Goal: Task Accomplishment & Management: Complete application form

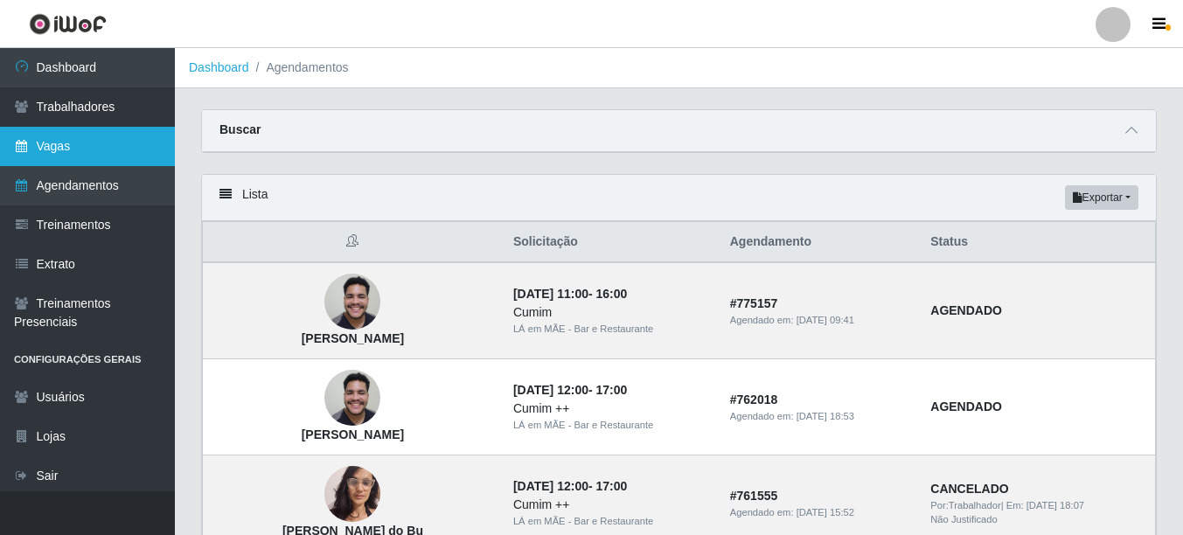
click at [75, 149] on link "Vagas" at bounding box center [87, 146] width 175 height 39
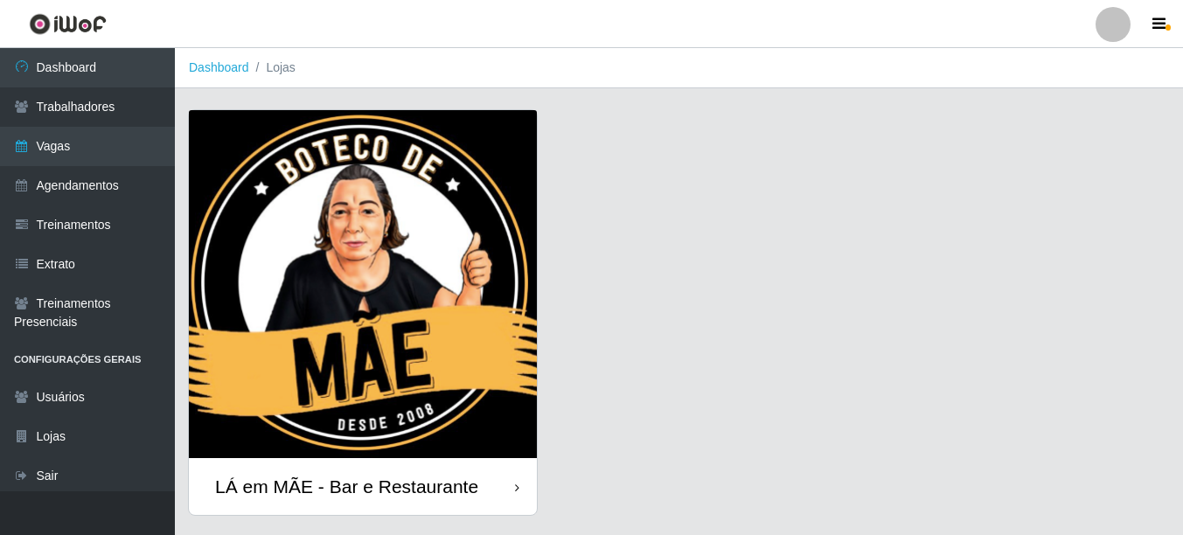
click at [434, 477] on div "LÁ em MÃE - Bar e Restaurante" at bounding box center [346, 487] width 263 height 22
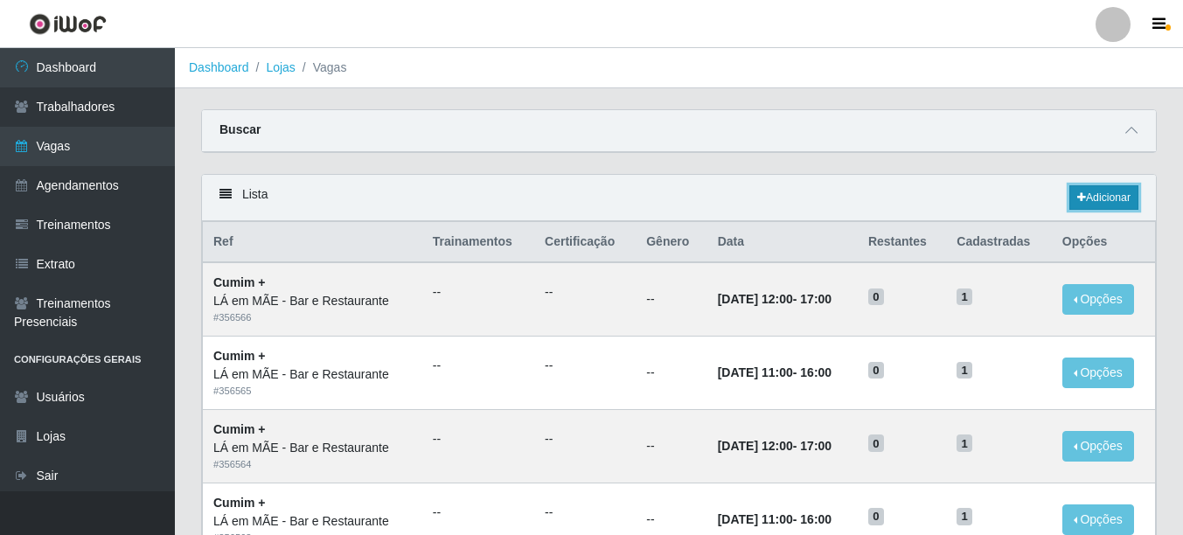
click at [1091, 198] on link "Adicionar" at bounding box center [1103, 197] width 69 height 24
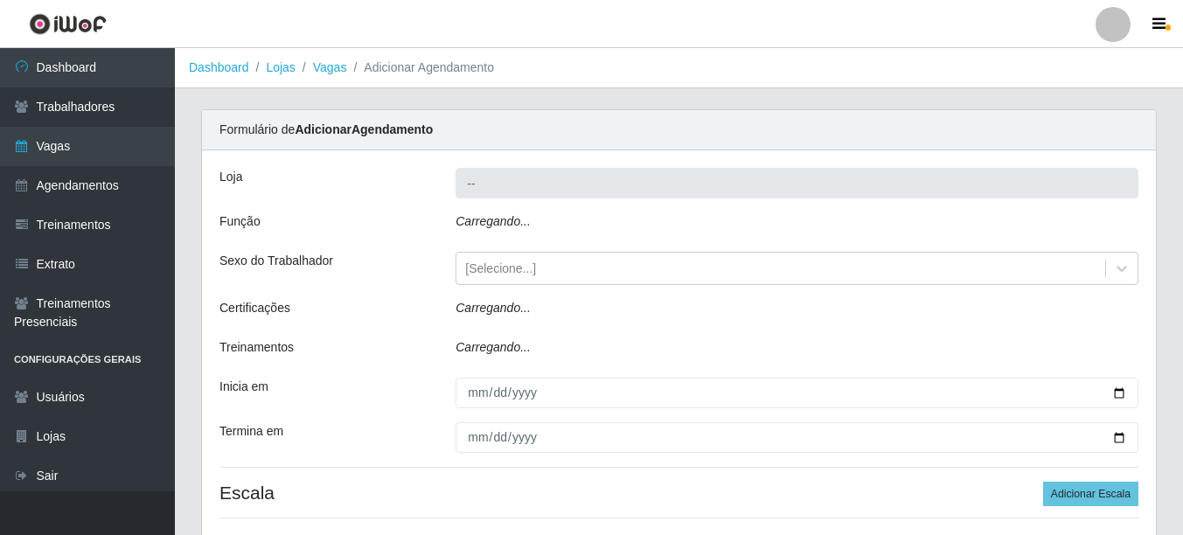
type input "LÁ em MÃE - Bar e Restaurante"
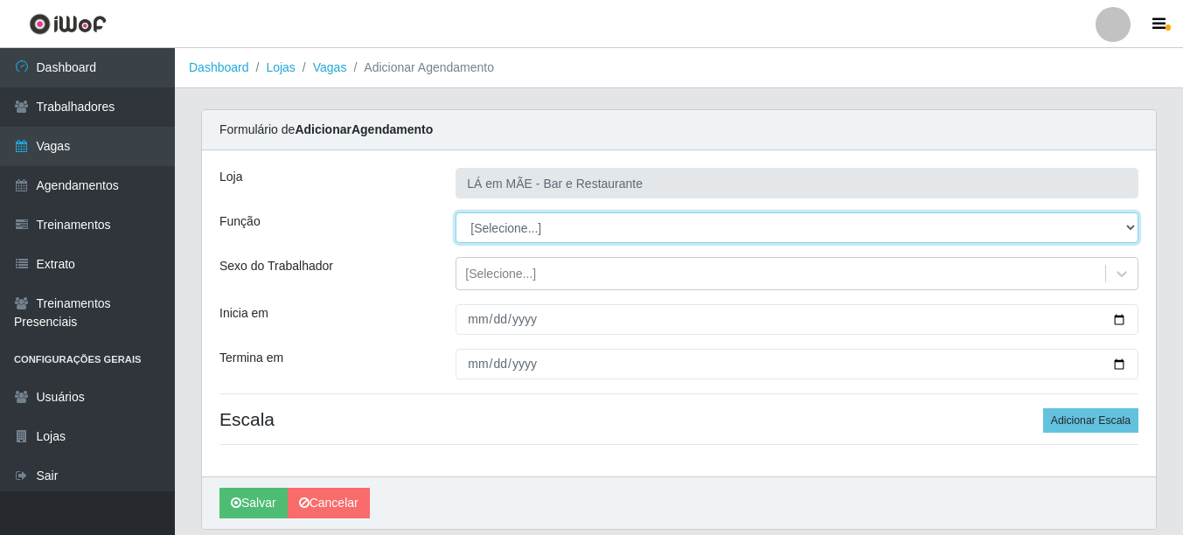
click at [504, 232] on select "[Selecione...] ASG ASG + ASG ++ Auxiliar de Cozinha Auxiliar de Cozinha + Auxil…" at bounding box center [796, 227] width 683 height 31
select select "17"
click at [455, 212] on select "[Selecione...] ASG ASG + ASG ++ Auxiliar de Cozinha Auxiliar de Cozinha + Auxil…" at bounding box center [796, 227] width 683 height 31
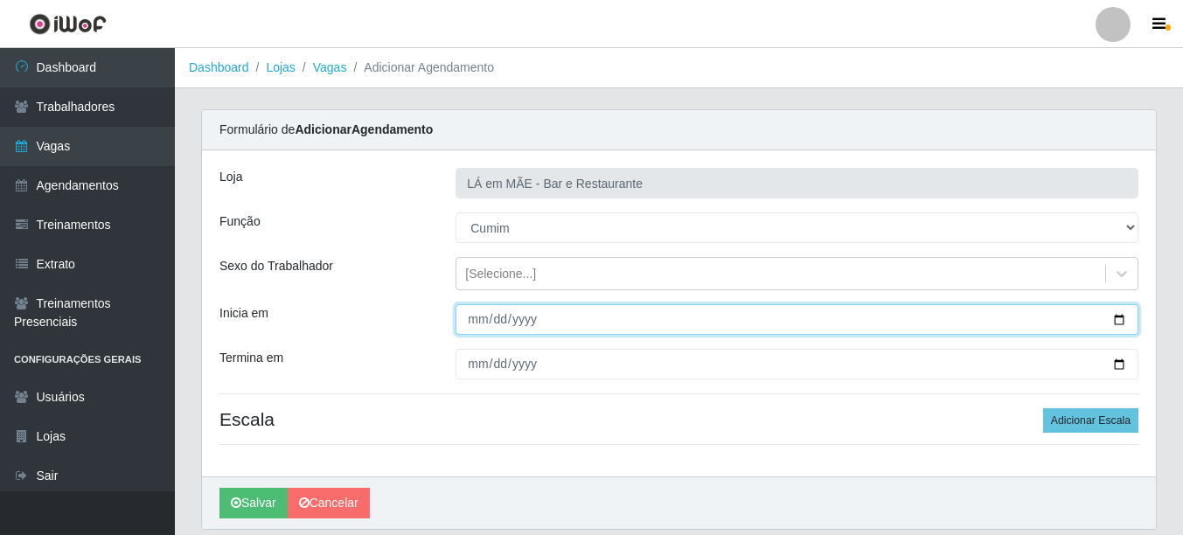
click at [1111, 319] on input "Inicia em" at bounding box center [796, 319] width 683 height 31
type input "[DATE]"
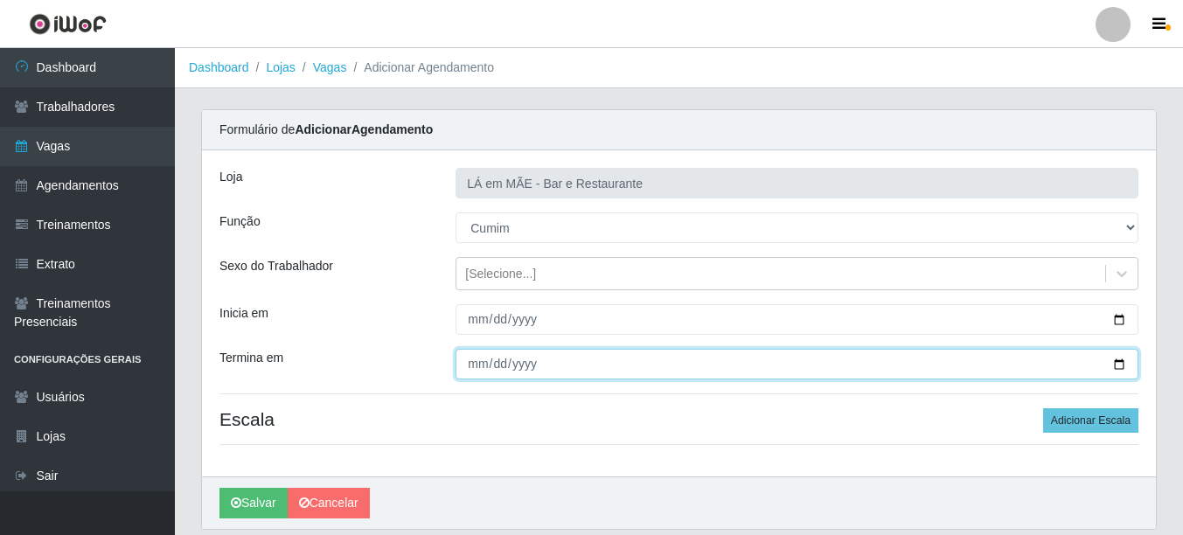
click at [1114, 362] on input "Termina em" at bounding box center [796, 364] width 683 height 31
type input "[DATE]"
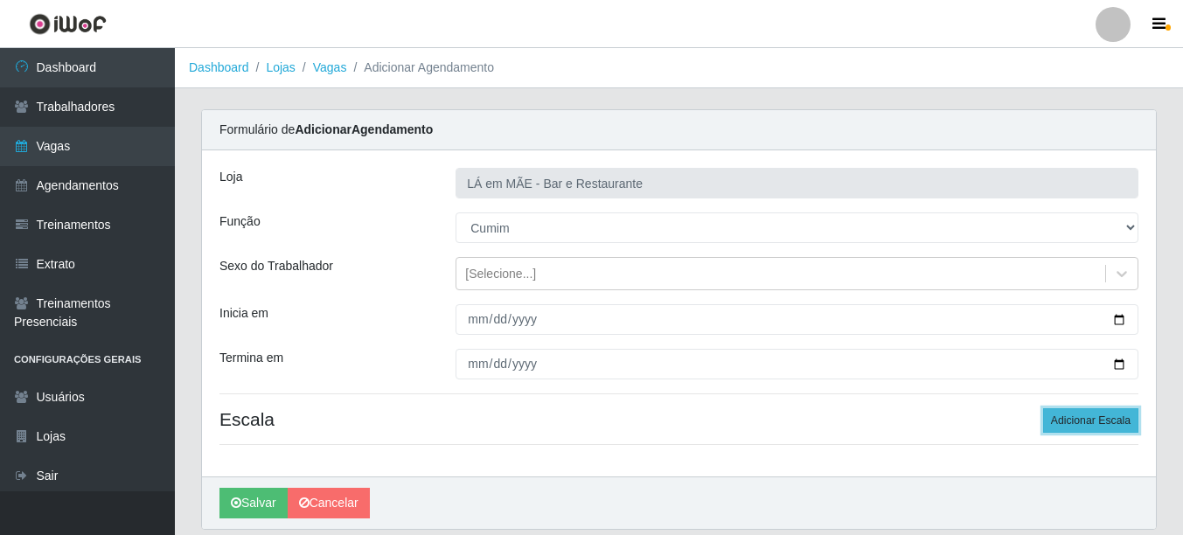
click at [1064, 423] on button "Adicionar Escala" at bounding box center [1090, 420] width 95 height 24
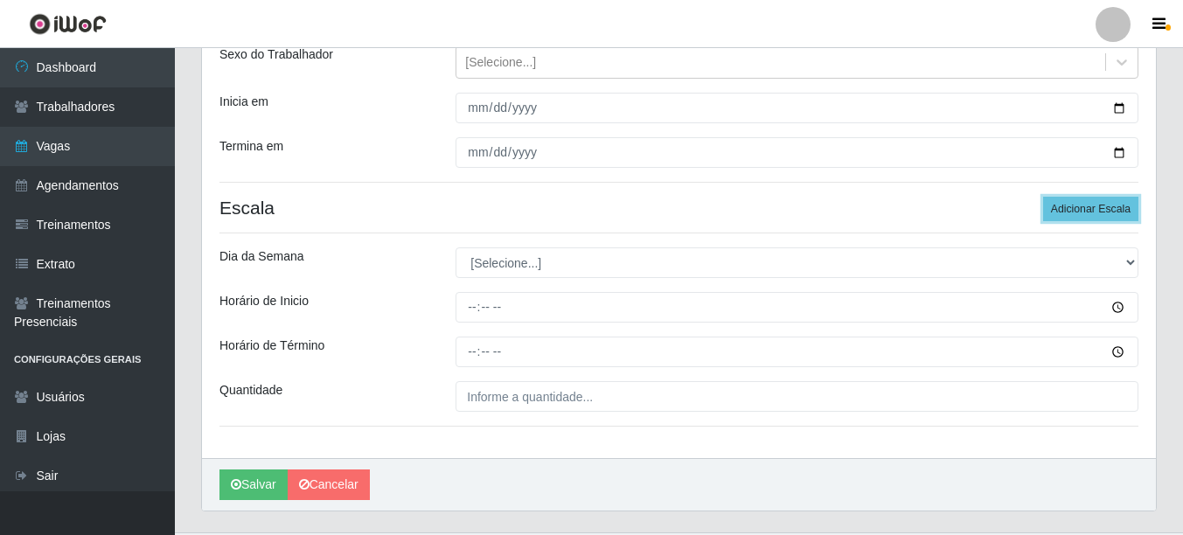
scroll to position [253, 0]
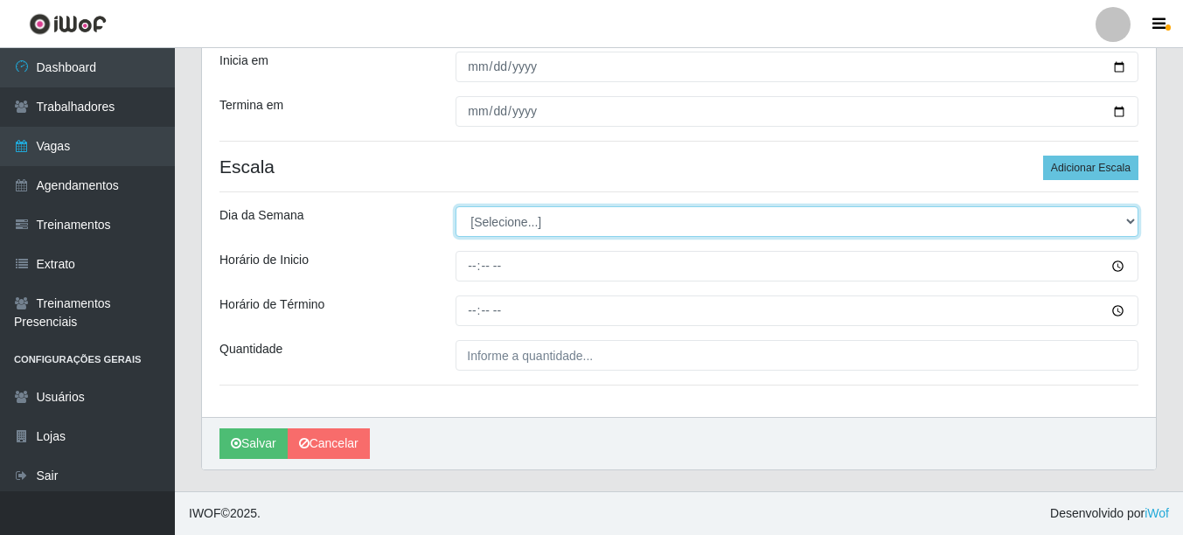
click at [487, 219] on select "[Selecione...] Segunda Terça Quarta Quinta Sexta Sábado Domingo" at bounding box center [796, 221] width 683 height 31
select select "1"
click at [455, 206] on select "[Selecione...] Segunda Terça Quarta Quinta Sexta Sábado Domingo" at bounding box center [796, 221] width 683 height 31
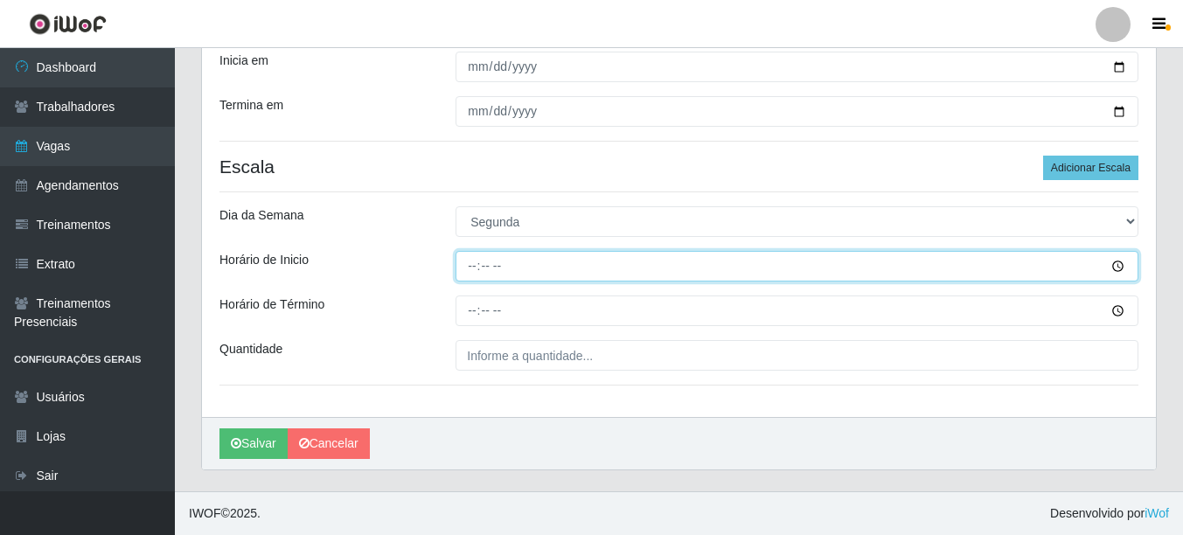
click at [469, 271] on input "Horário de Inicio" at bounding box center [796, 266] width 683 height 31
type input "11:00"
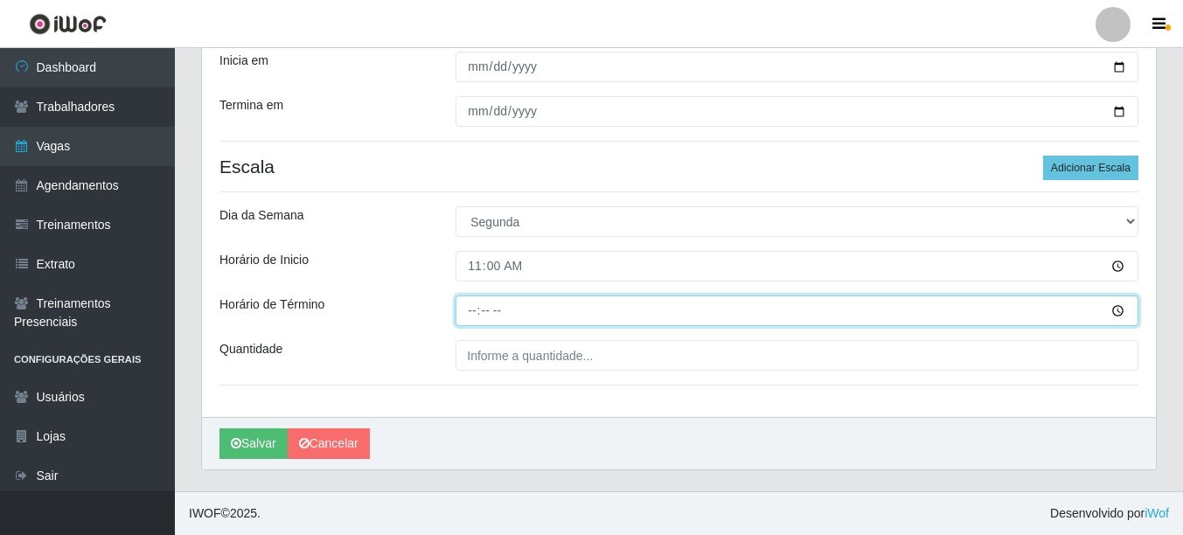
click at [476, 319] on input "Horário de Término" at bounding box center [796, 310] width 683 height 31
type input "16:00"
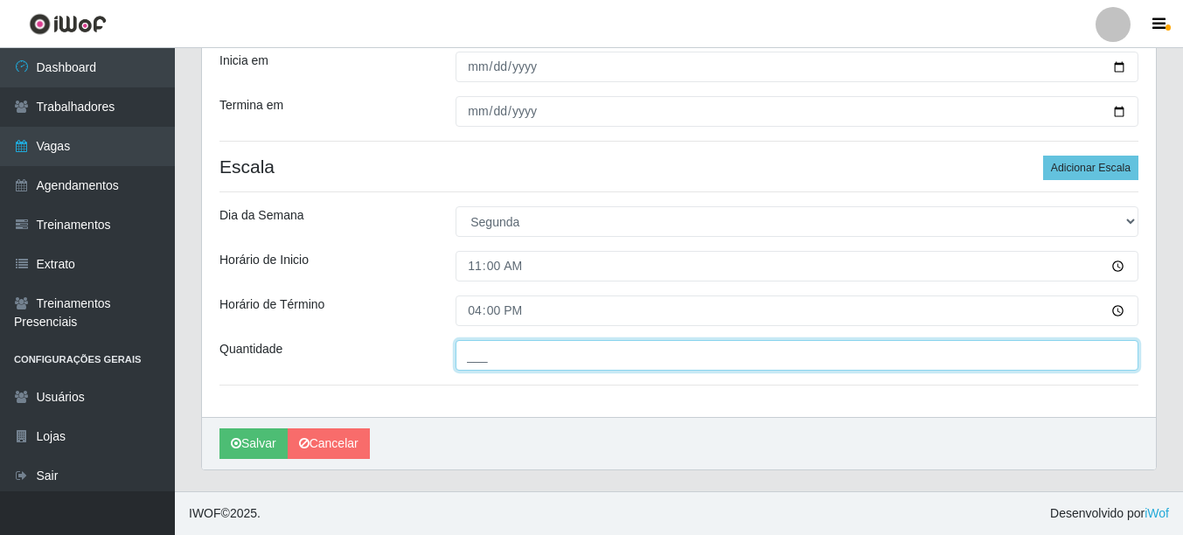
click at [476, 357] on input "___" at bounding box center [796, 355] width 683 height 31
type input "1__"
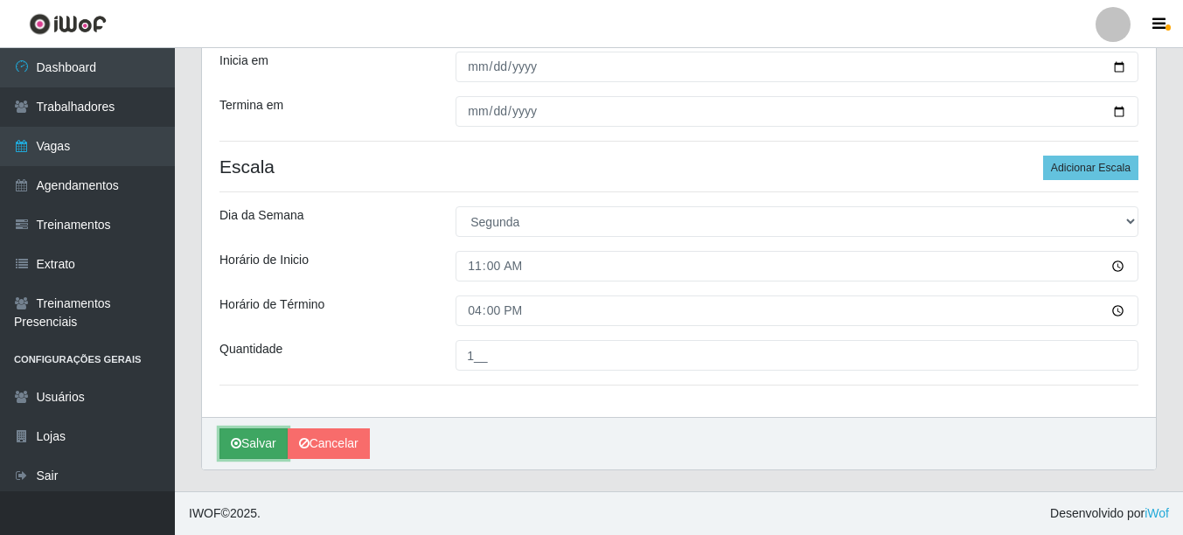
click at [261, 447] on button "Salvar" at bounding box center [253, 443] width 68 height 31
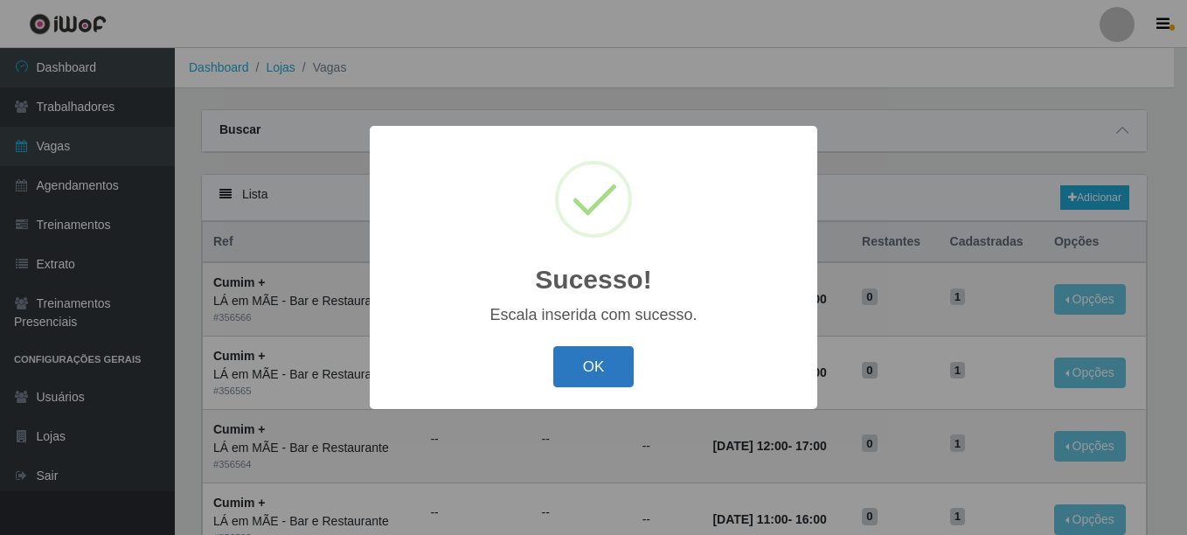
click at [571, 379] on button "OK" at bounding box center [593, 366] width 81 height 41
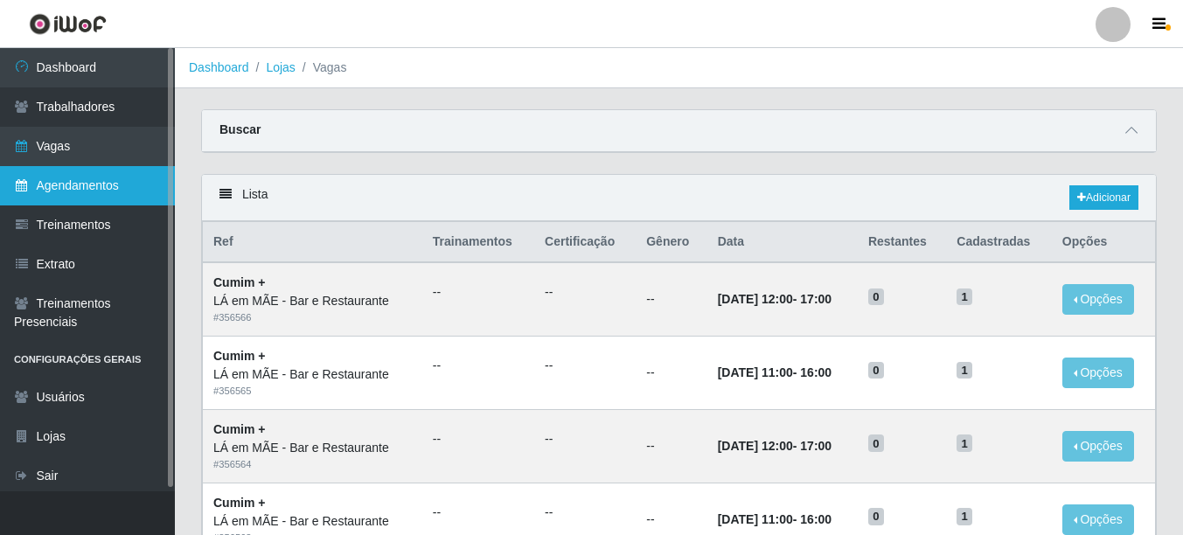
click at [72, 191] on link "Agendamentos" at bounding box center [87, 185] width 175 height 39
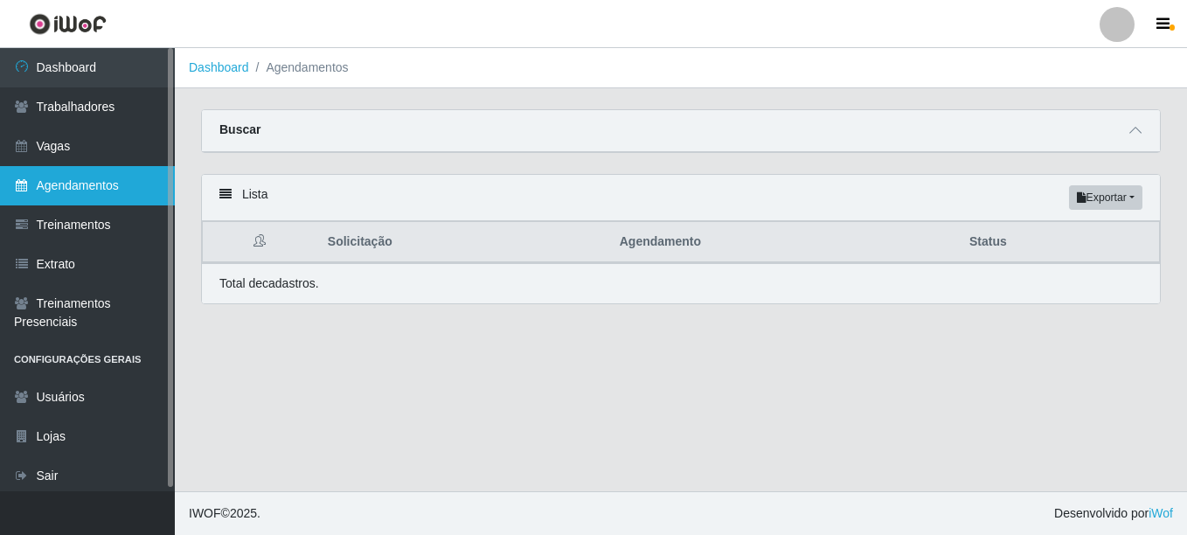
click at [68, 183] on link "Agendamentos" at bounding box center [87, 185] width 175 height 39
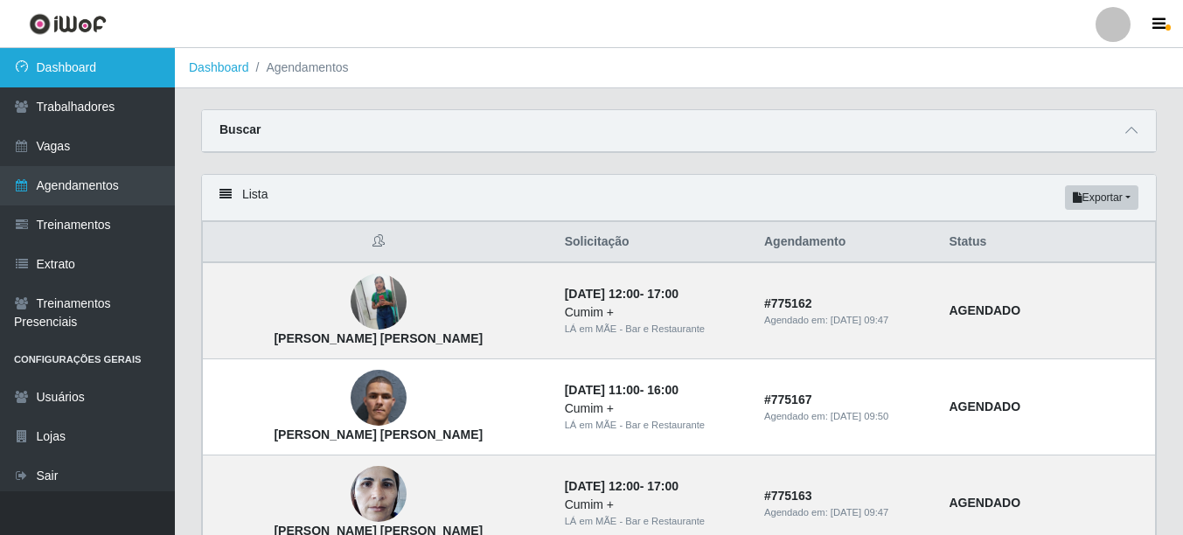
click at [34, 69] on link "Dashboard" at bounding box center [87, 67] width 175 height 39
